Goal: Task Accomplishment & Management: Complete application form

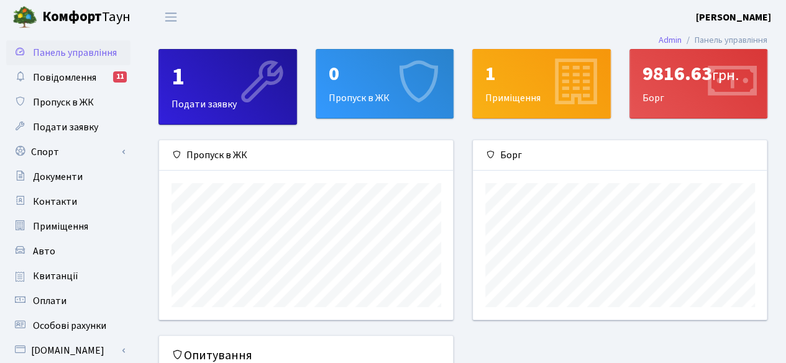
scroll to position [179, 294]
click at [377, 86] on div "0 Пропуск в ЖК" at bounding box center [384, 84] width 137 height 68
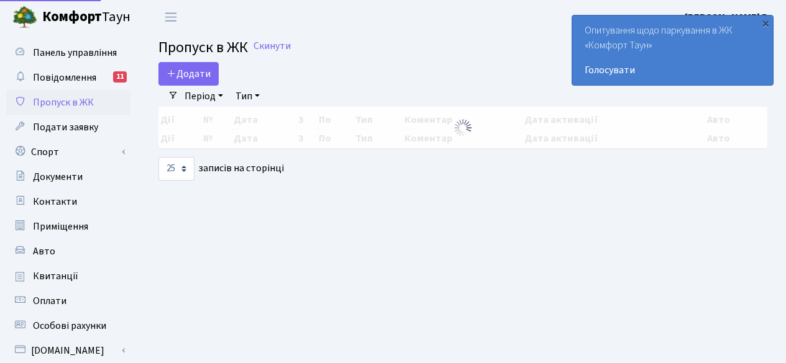
select select "25"
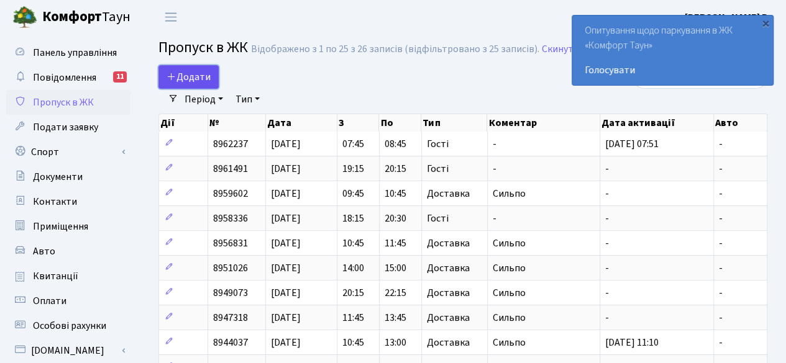
click at [189, 69] on link "Додати" at bounding box center [188, 77] width 60 height 24
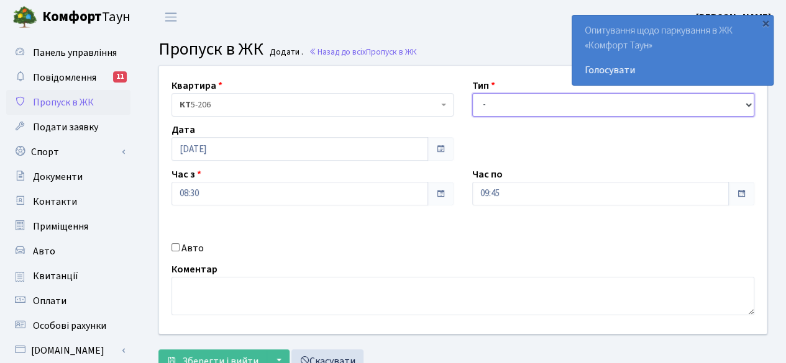
click at [532, 105] on select "- Доставка Таксі Гості Сервіс" at bounding box center [613, 105] width 282 height 24
select select "1"
click at [472, 93] on select "- Доставка Таксі Гості Сервіс" at bounding box center [613, 105] width 282 height 24
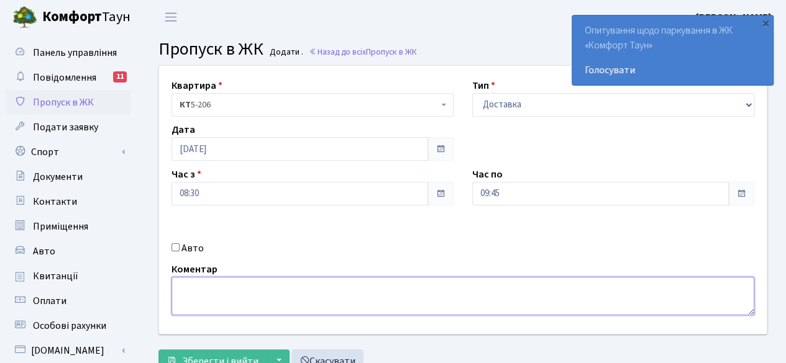
click at [455, 293] on textarea at bounding box center [462, 296] width 583 height 39
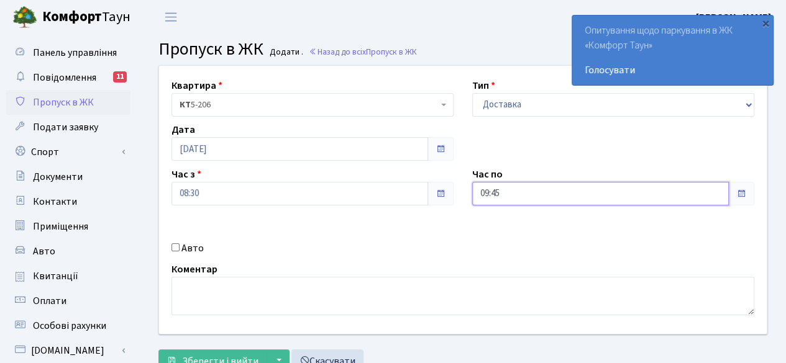
click at [716, 192] on input "09:45" at bounding box center [600, 194] width 257 height 24
click at [503, 50] on icon at bounding box center [507, 53] width 34 height 34
type input "10:45"
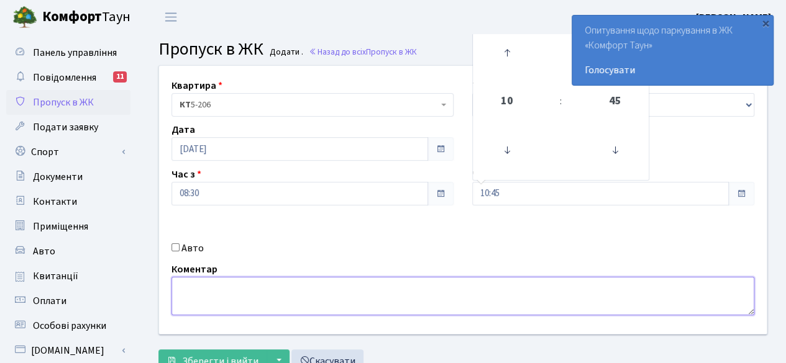
click at [336, 298] on textarea at bounding box center [462, 296] width 583 height 39
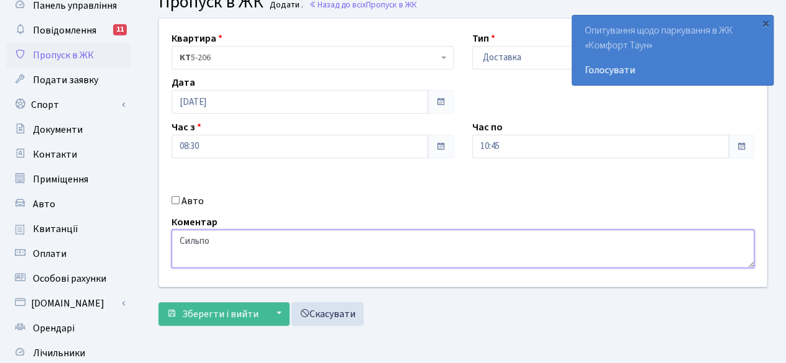
scroll to position [124, 0]
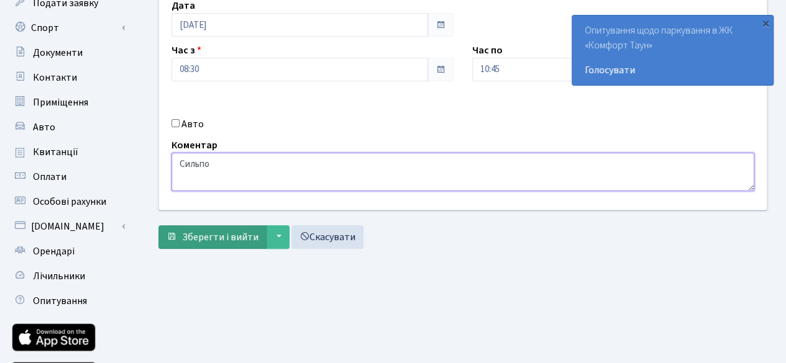
type textarea "Сильпо"
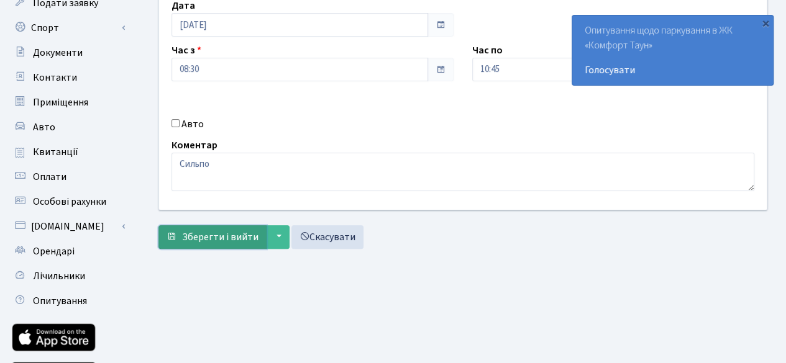
click at [199, 234] on span "Зберегти і вийти" at bounding box center [220, 237] width 76 height 14
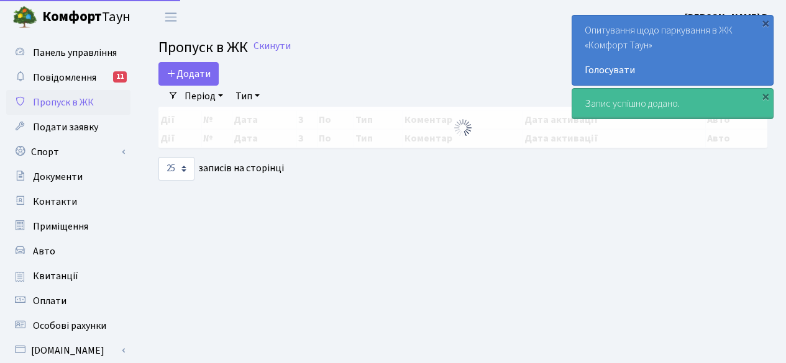
select select "25"
